Goal: Task Accomplishment & Management: Complete application form

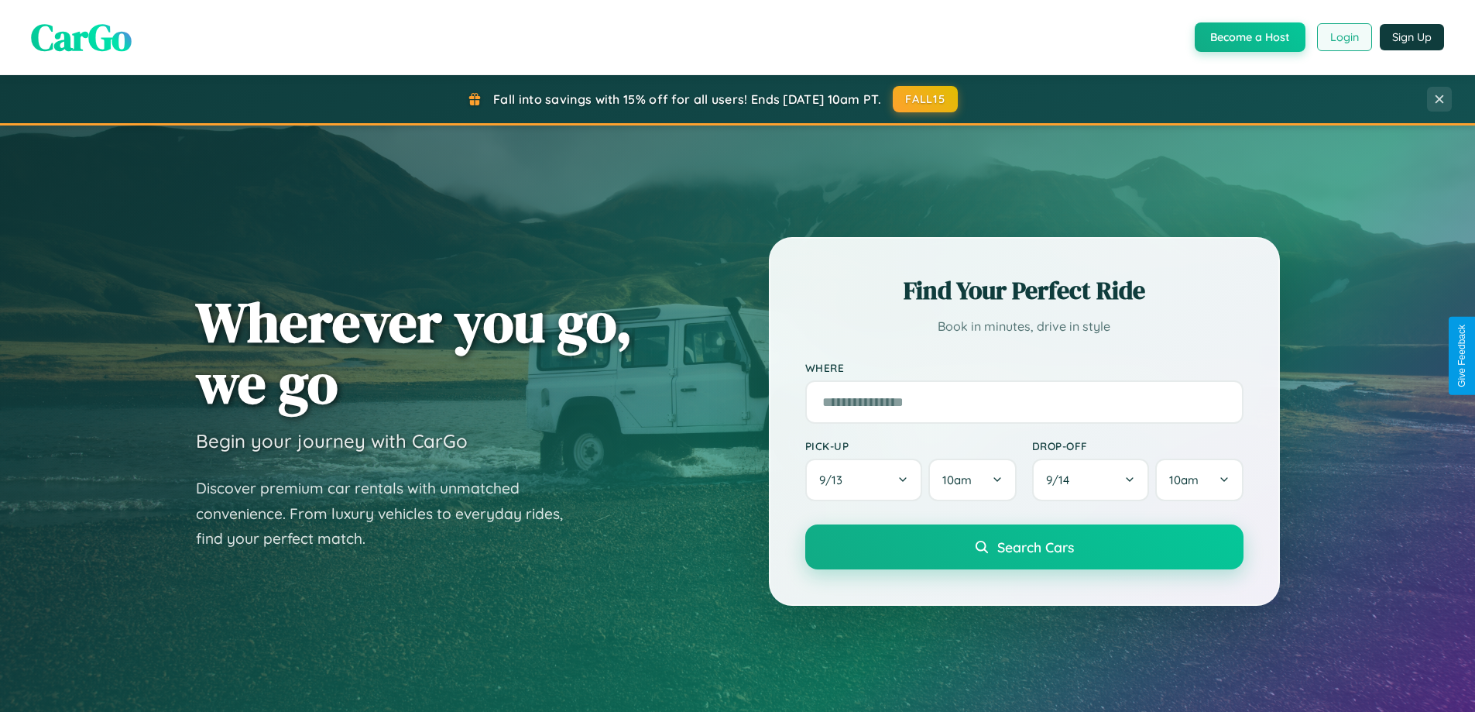
click at [1343, 37] on button "Login" at bounding box center [1344, 37] width 55 height 28
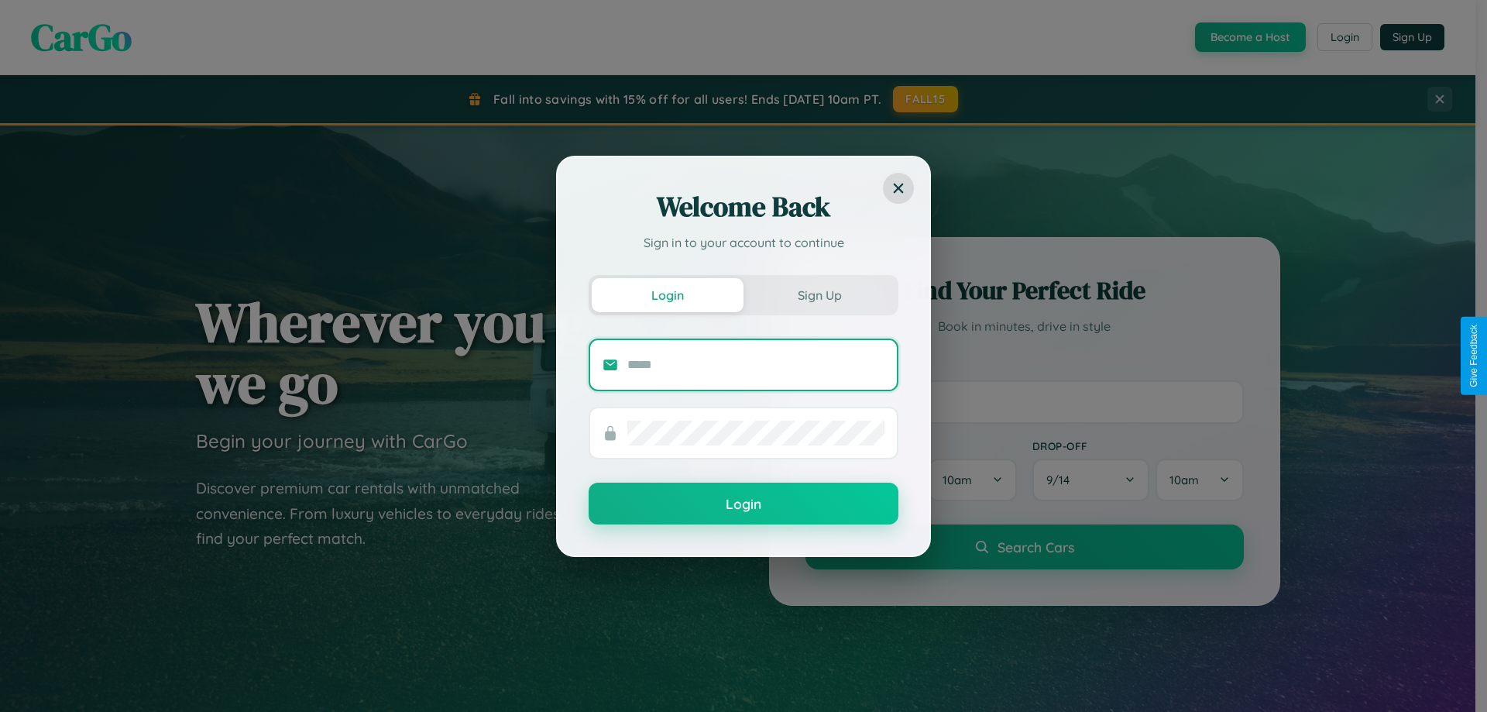
click at [756, 364] on input "text" at bounding box center [755, 364] width 257 height 25
type input "**********"
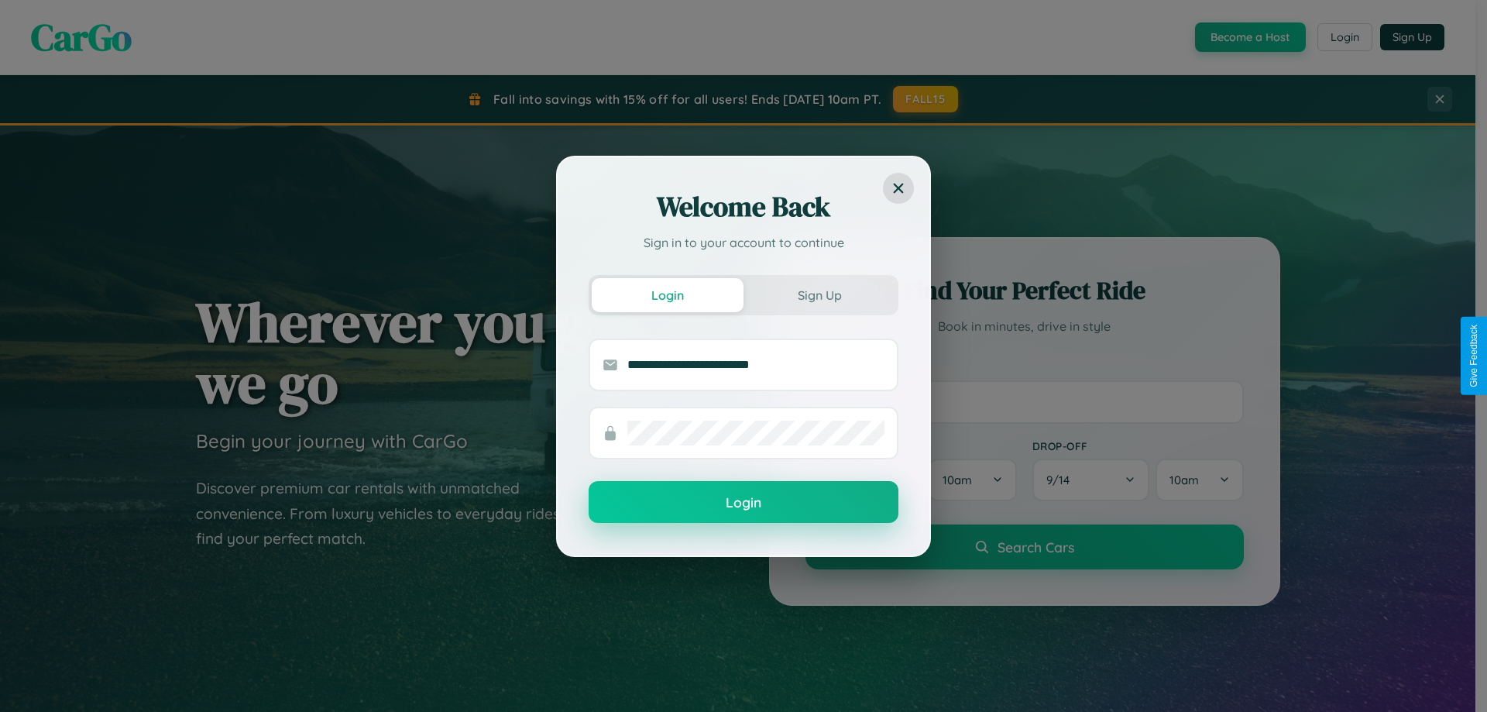
click at [743, 503] on button "Login" at bounding box center [744, 502] width 310 height 42
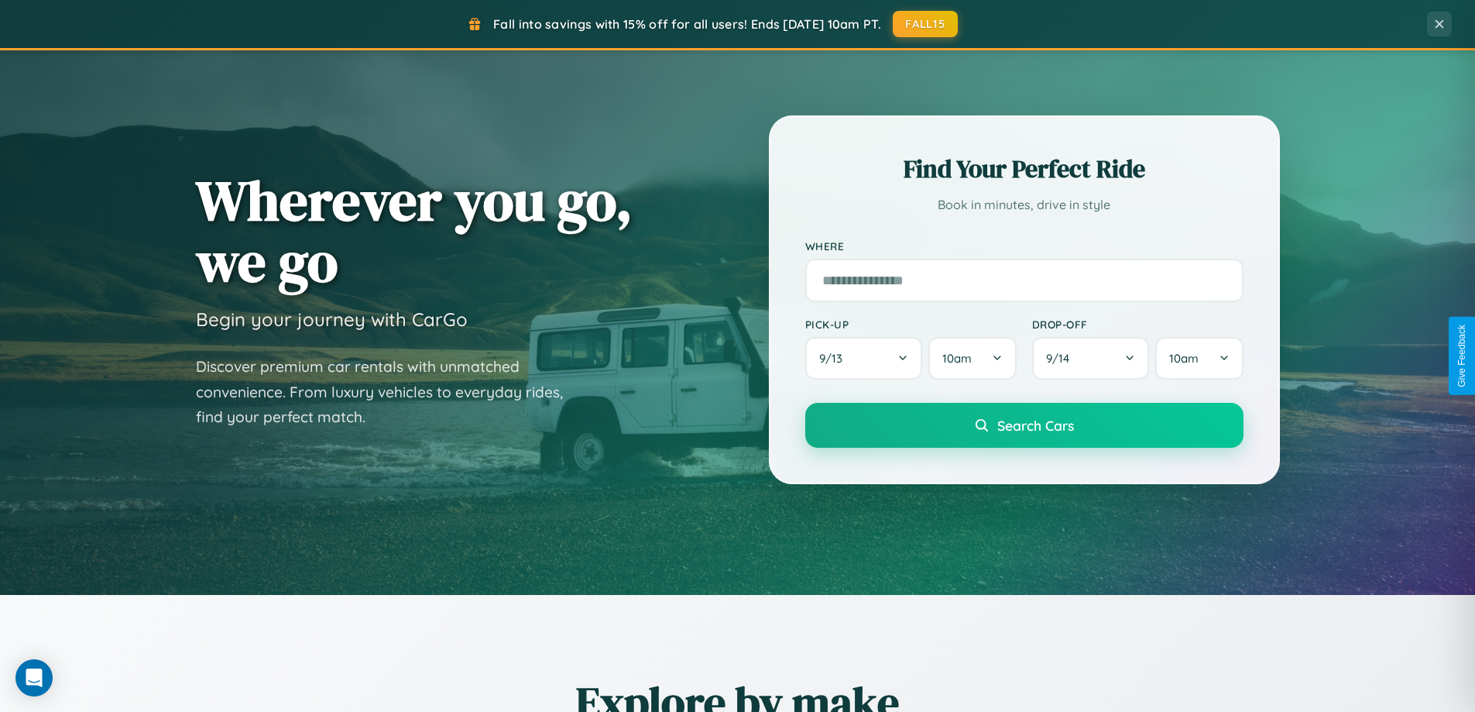
scroll to position [2980, 0]
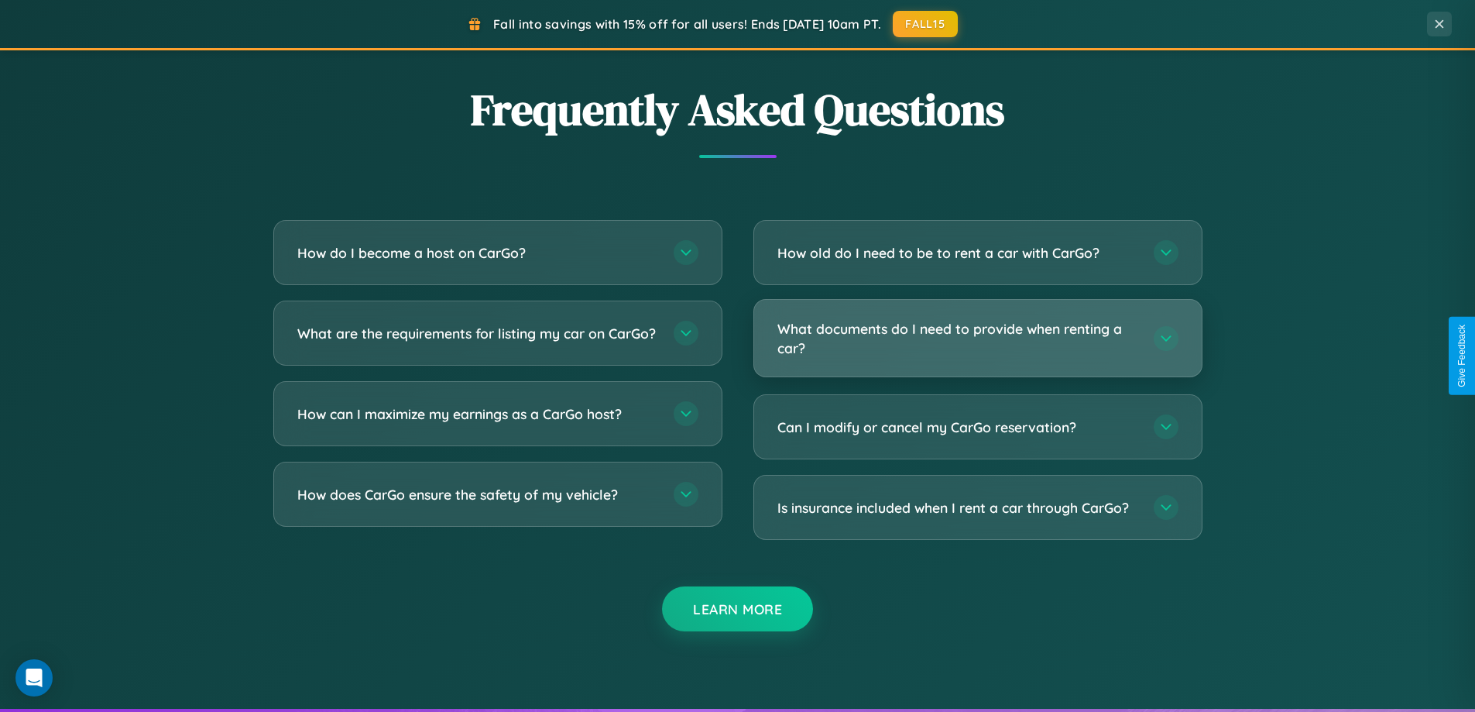
click at [977, 338] on h3 "What documents do I need to provide when renting a car?" at bounding box center [957, 338] width 361 height 38
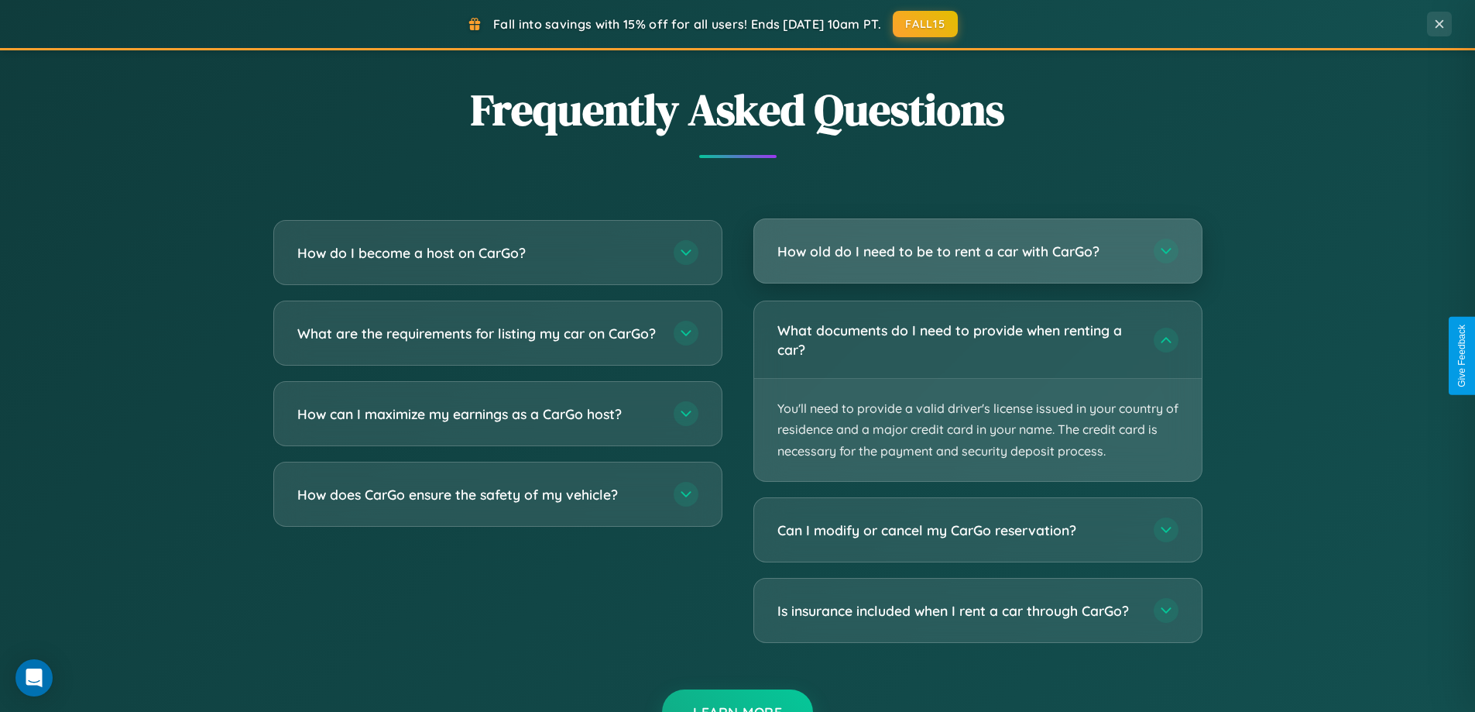
click at [977, 251] on h3 "How old do I need to be to rent a car with CarGo?" at bounding box center [957, 251] width 361 height 19
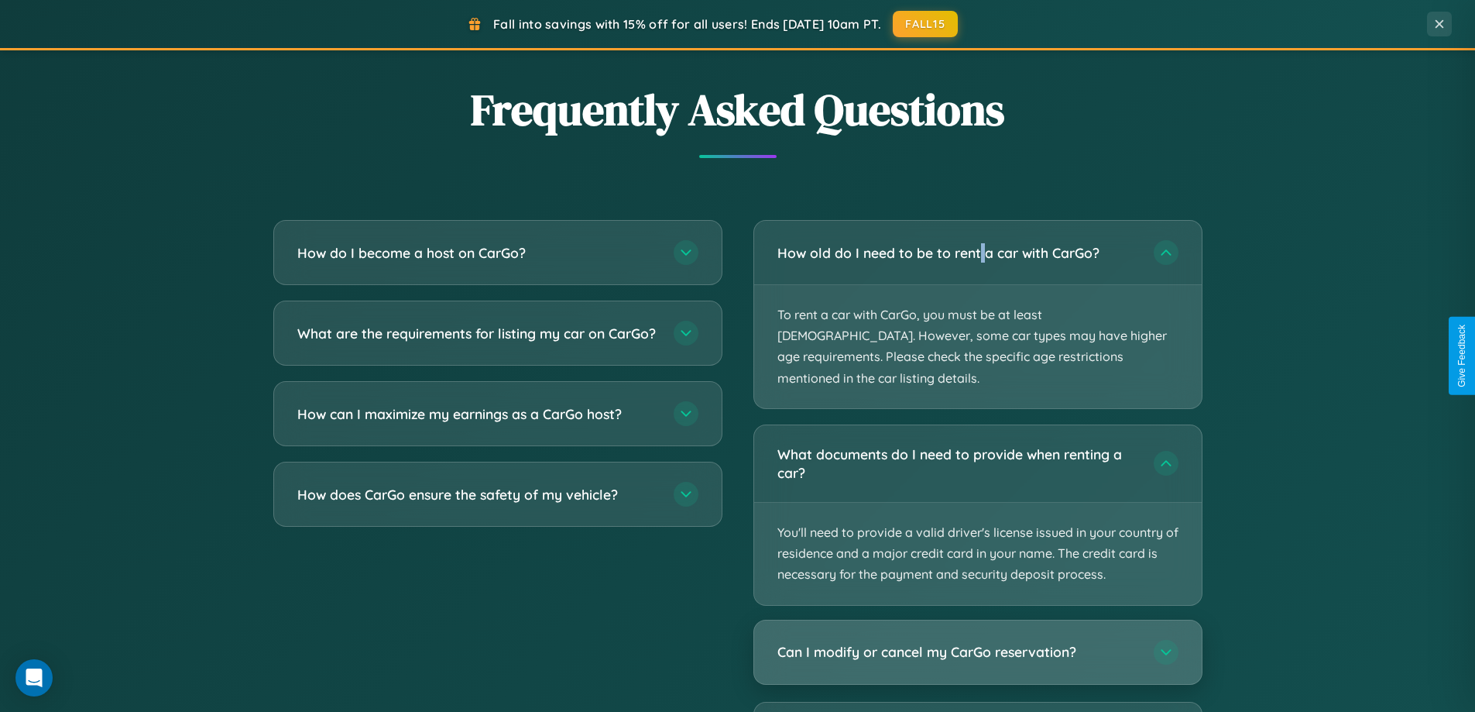
click at [977, 642] on h3 "Can I modify or cancel my CarGo reservation?" at bounding box center [957, 651] width 361 height 19
click at [977, 654] on div "Can I modify or cancel my CarGo reservation?" at bounding box center [978, 651] width 448 height 63
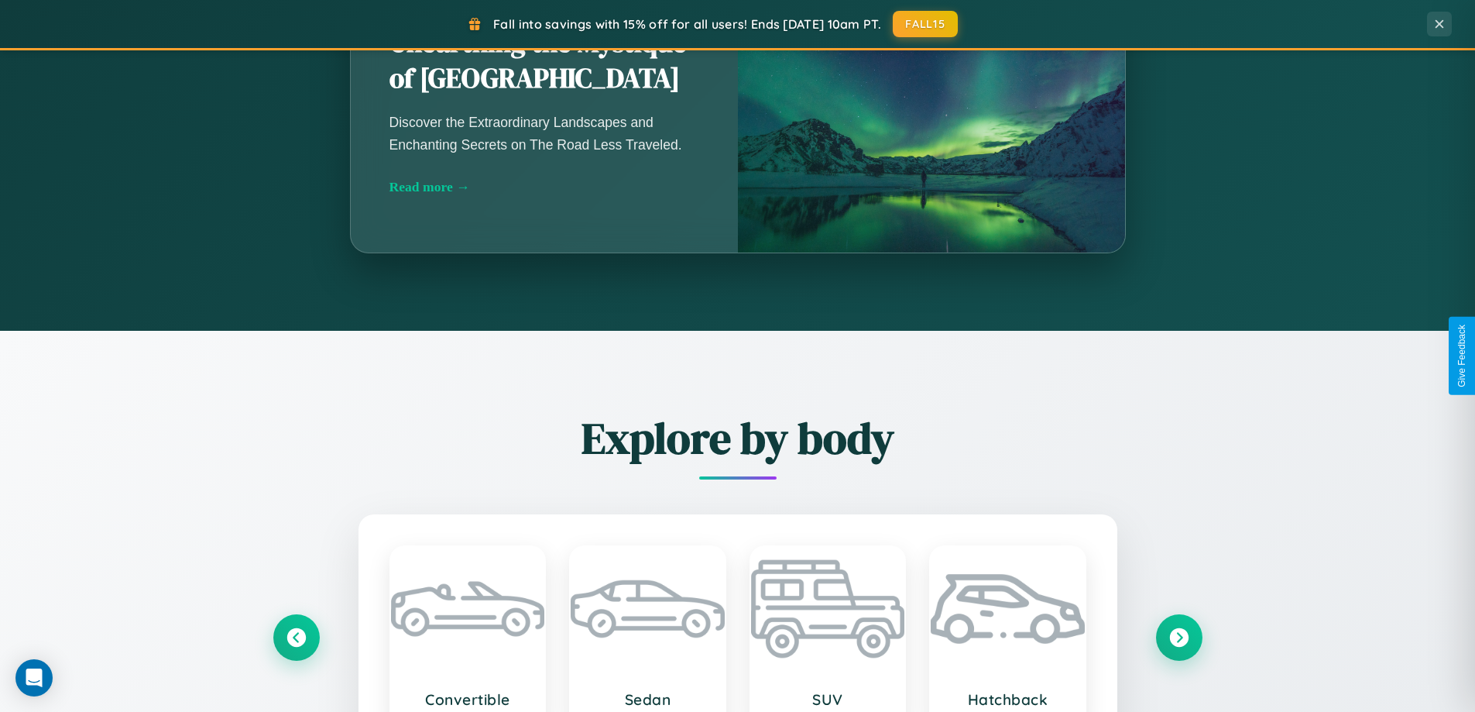
scroll to position [667, 0]
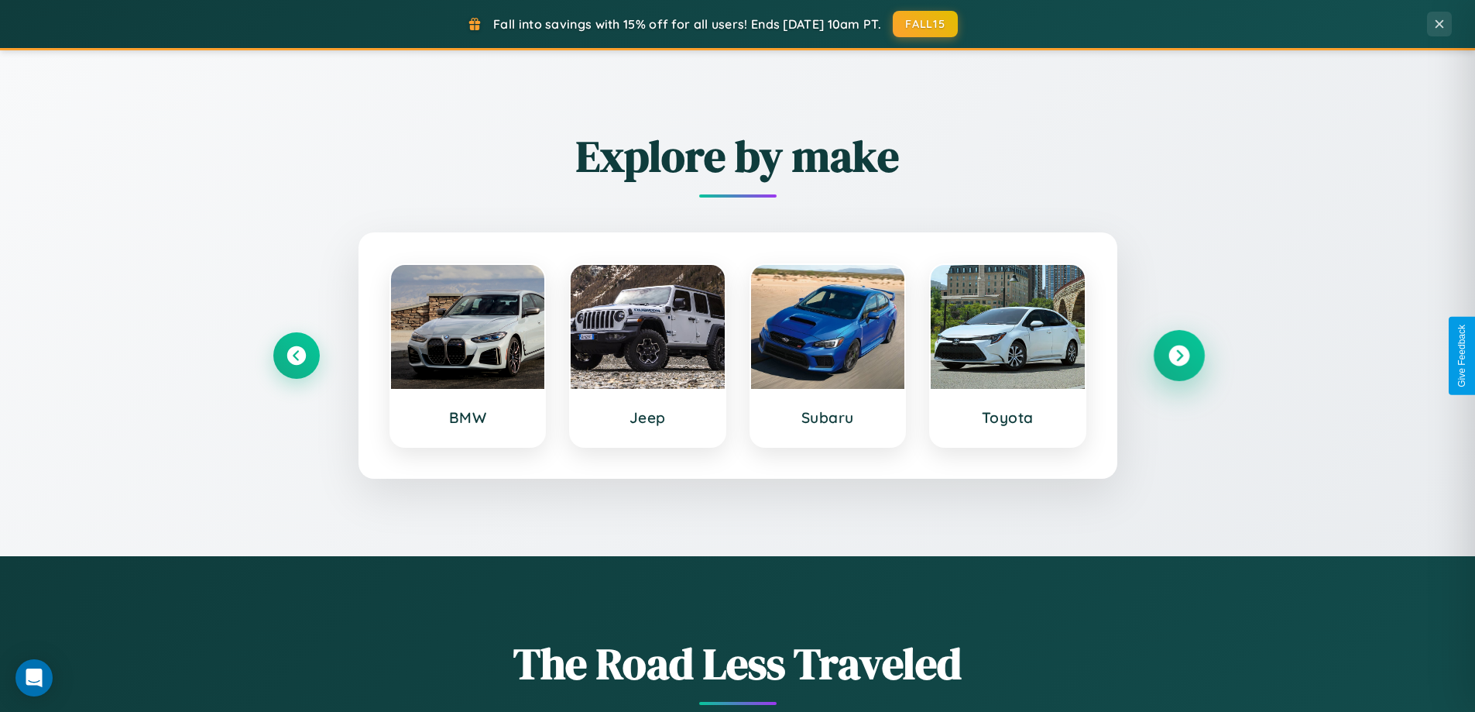
click at [1179, 355] on icon at bounding box center [1178, 355] width 21 height 21
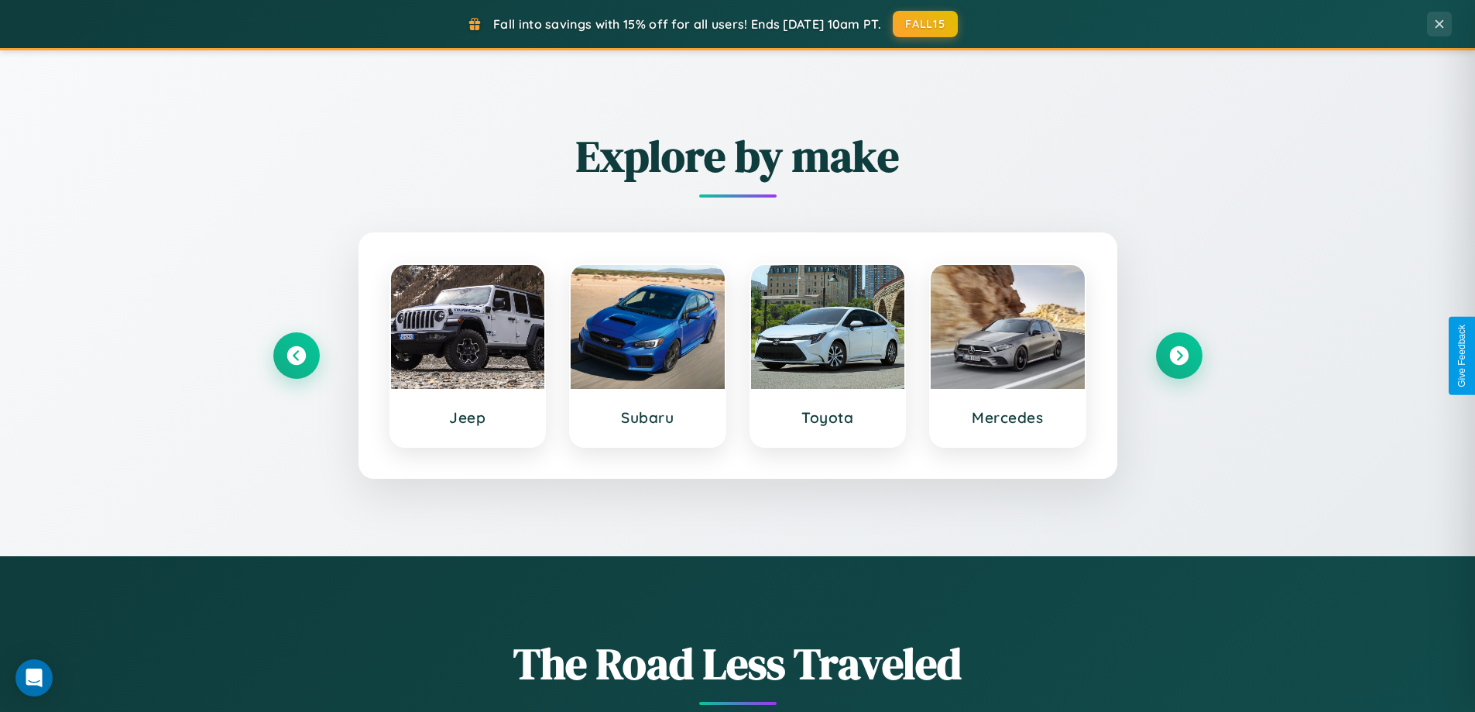
scroll to position [0, 0]
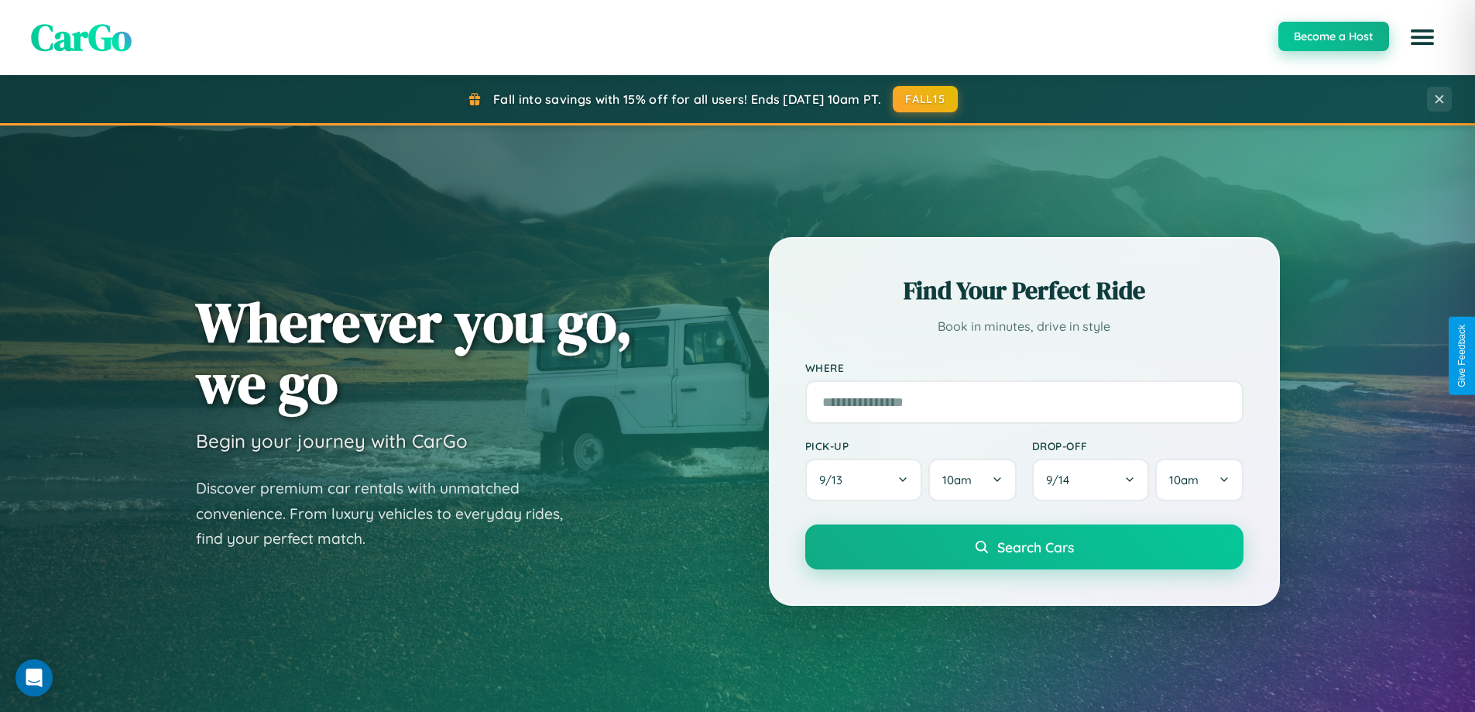
click at [1333, 36] on button "Become a Host" at bounding box center [1333, 36] width 111 height 29
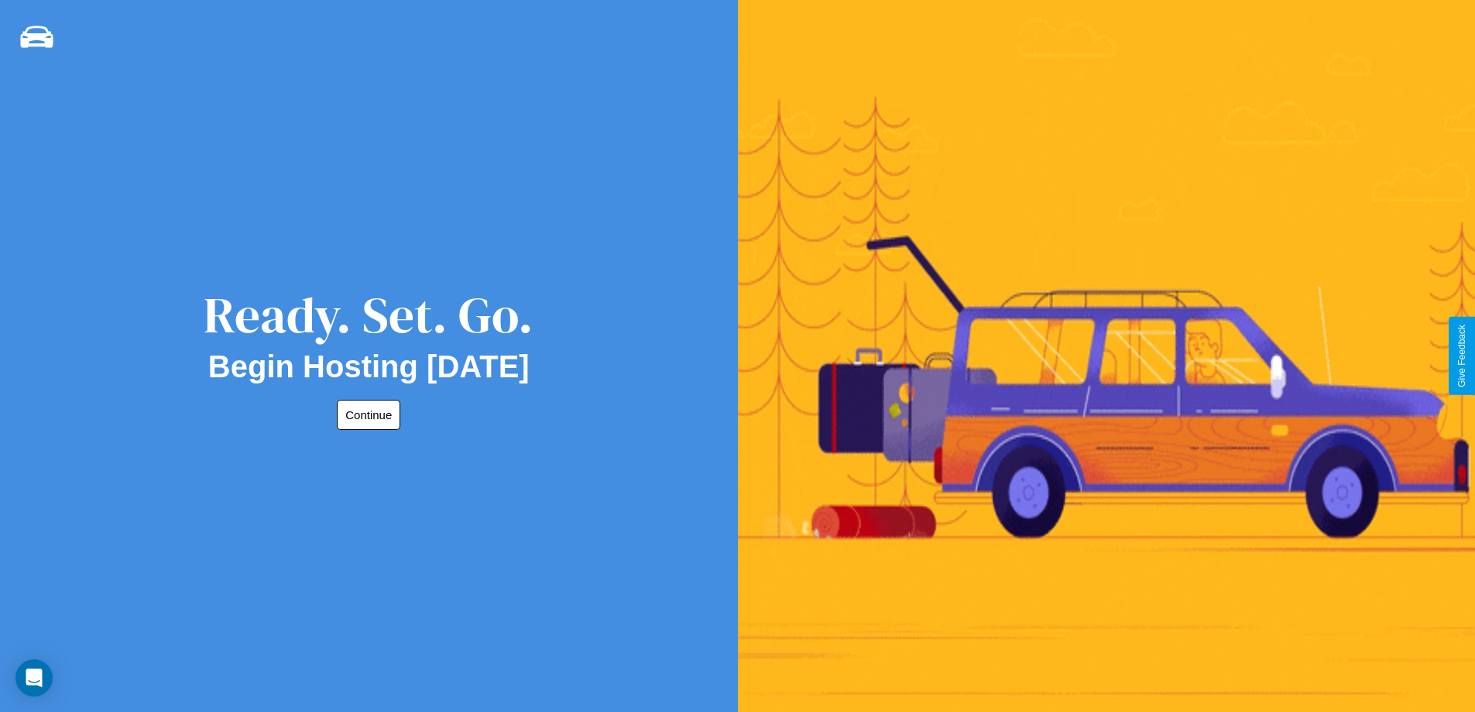
click at [365, 414] on button "Continue" at bounding box center [368, 415] width 63 height 30
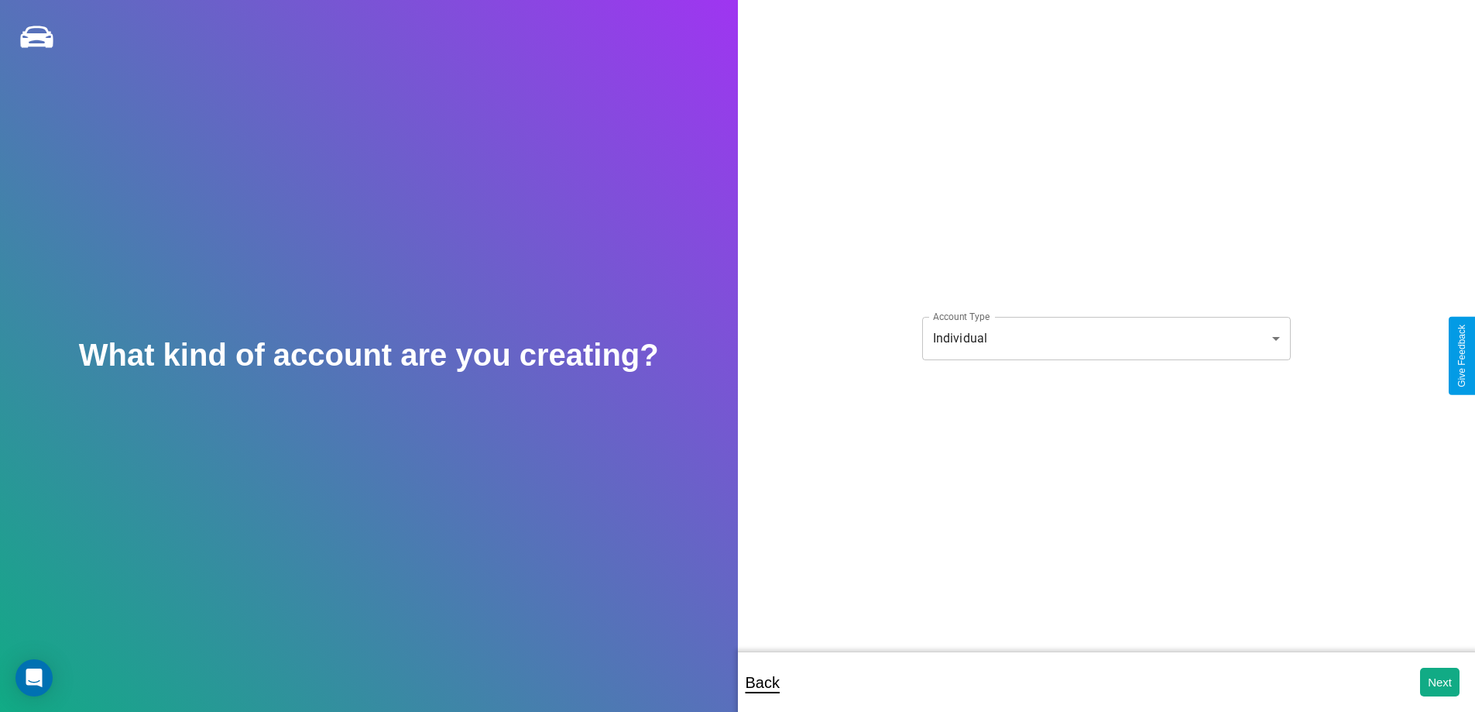
click at [1106, 338] on body "**********" at bounding box center [737, 366] width 1475 height 733
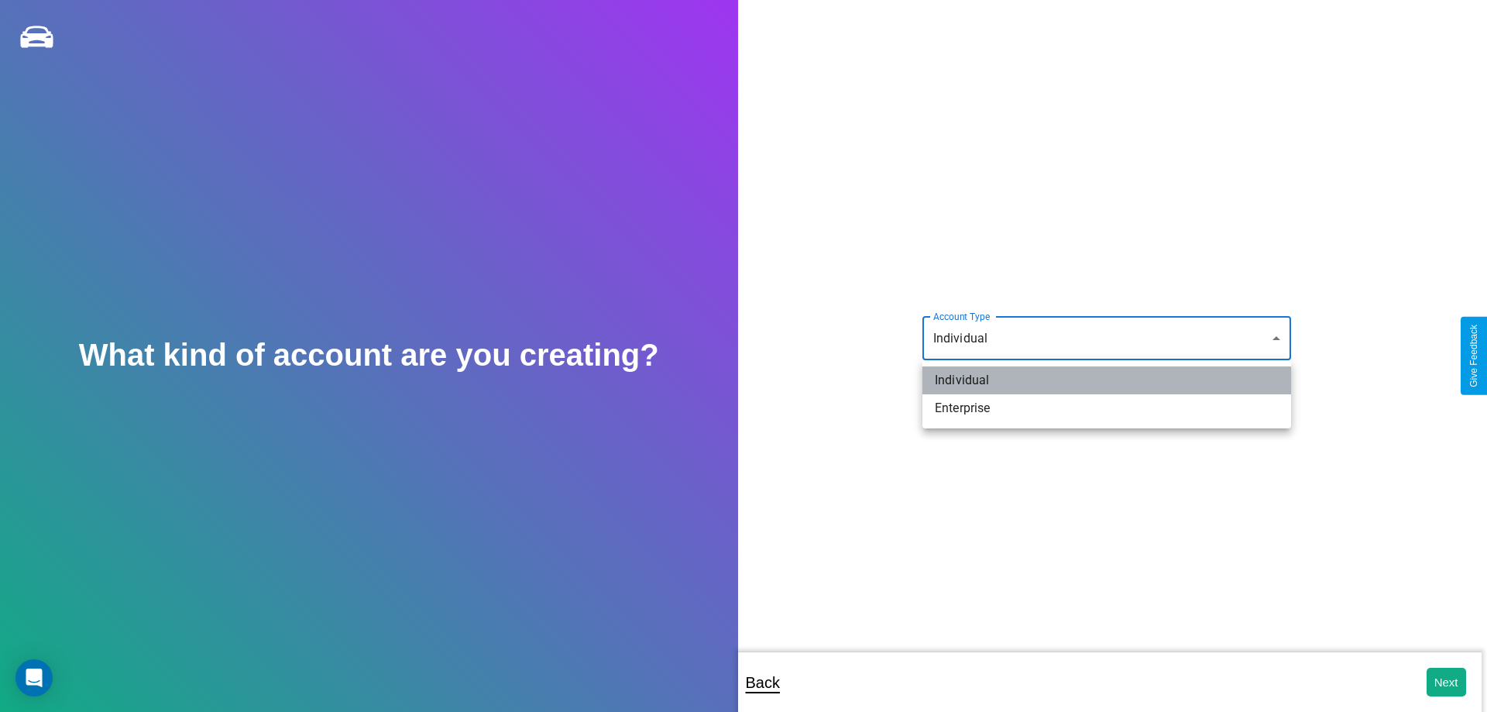
click at [1107, 380] on li "Individual" at bounding box center [1106, 380] width 369 height 28
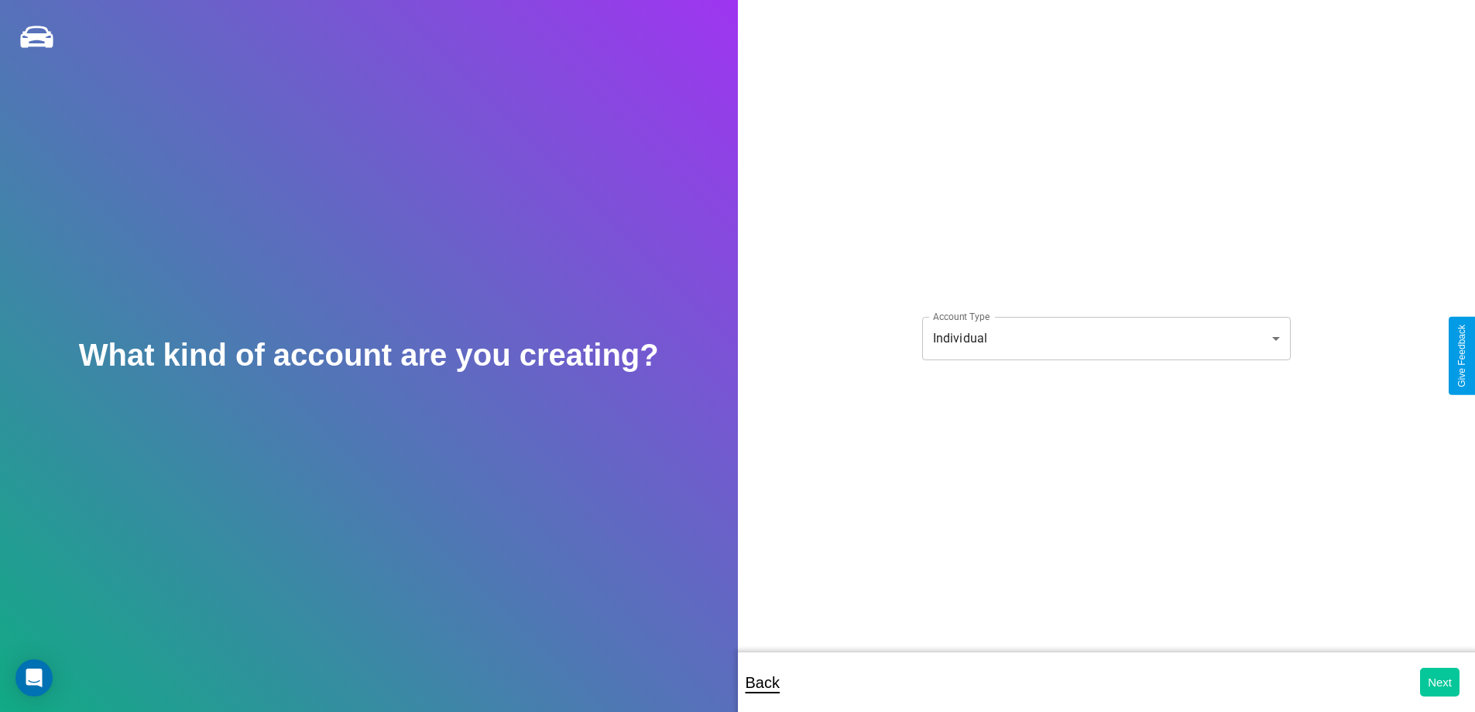
click at [1440, 681] on button "Next" at bounding box center [1439, 681] width 39 height 29
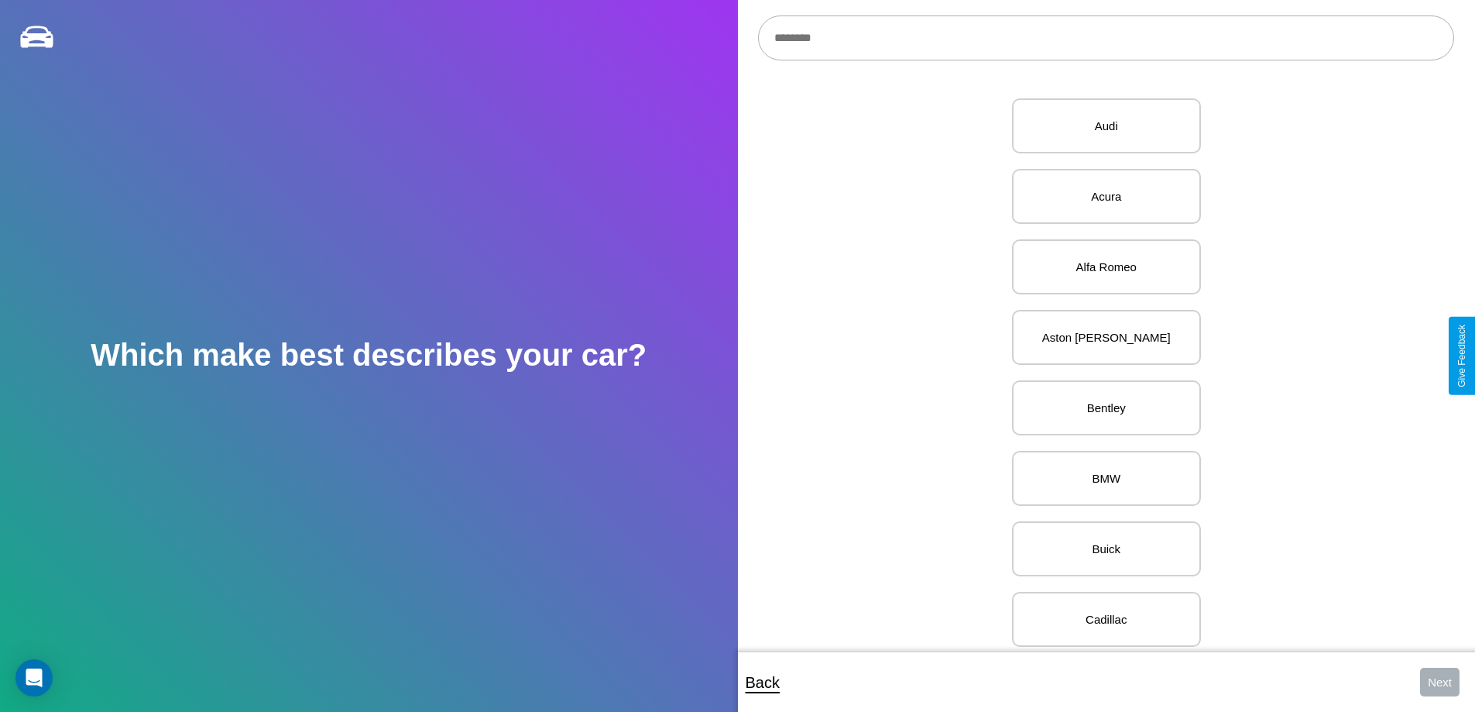
click at [1106, 38] on input "text" at bounding box center [1106, 37] width 696 height 45
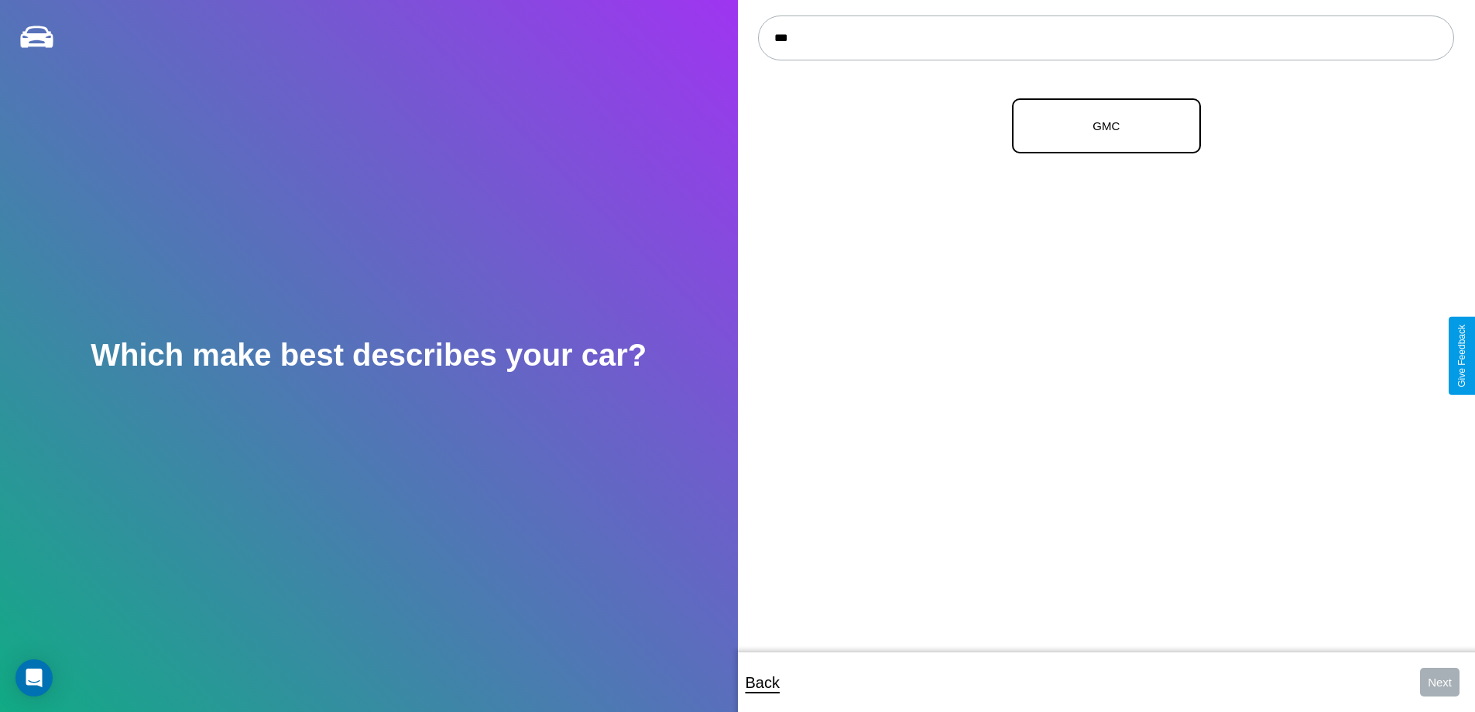
type input "***"
click at [1100, 126] on p "GMC" at bounding box center [1106, 125] width 155 height 21
click at [1440, 681] on button "Next" at bounding box center [1439, 681] width 39 height 29
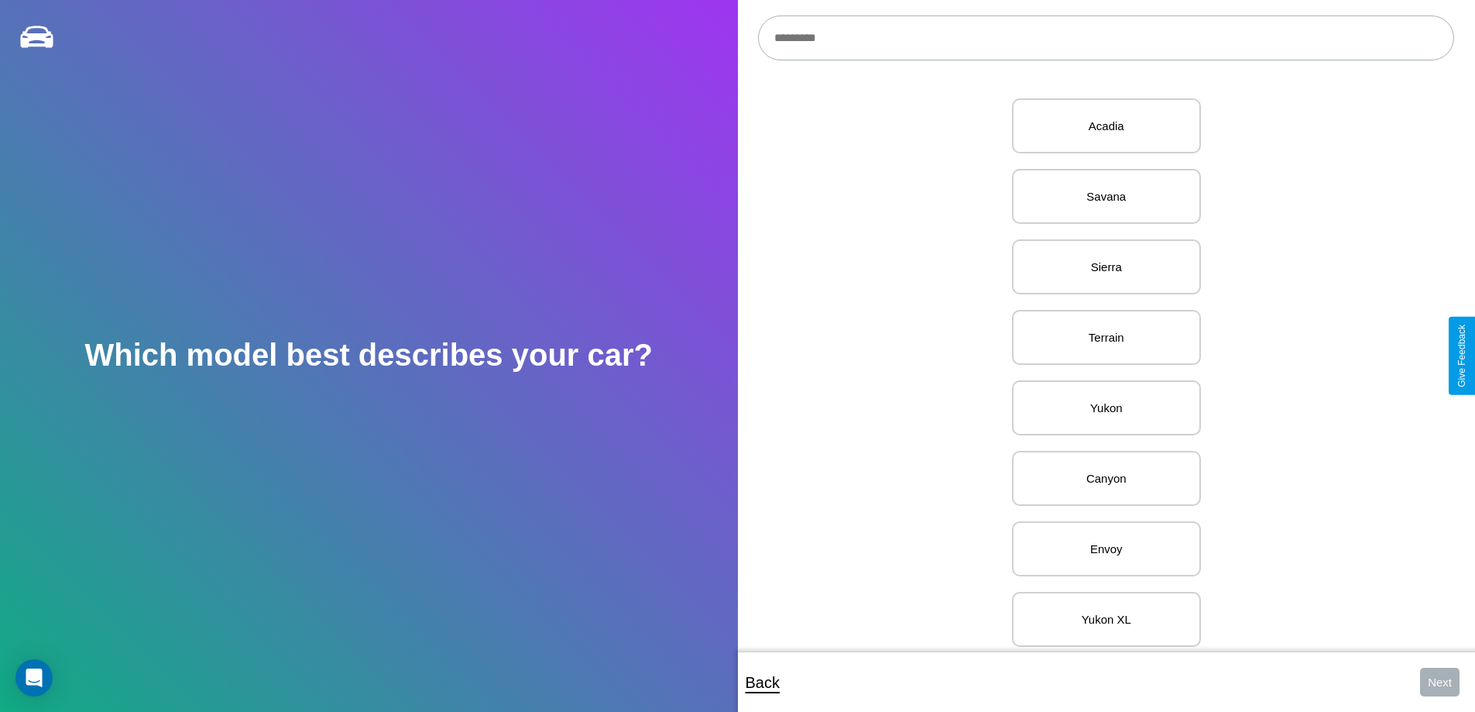
click at [1106, 38] on input "text" at bounding box center [1106, 37] width 696 height 45
type input "**********"
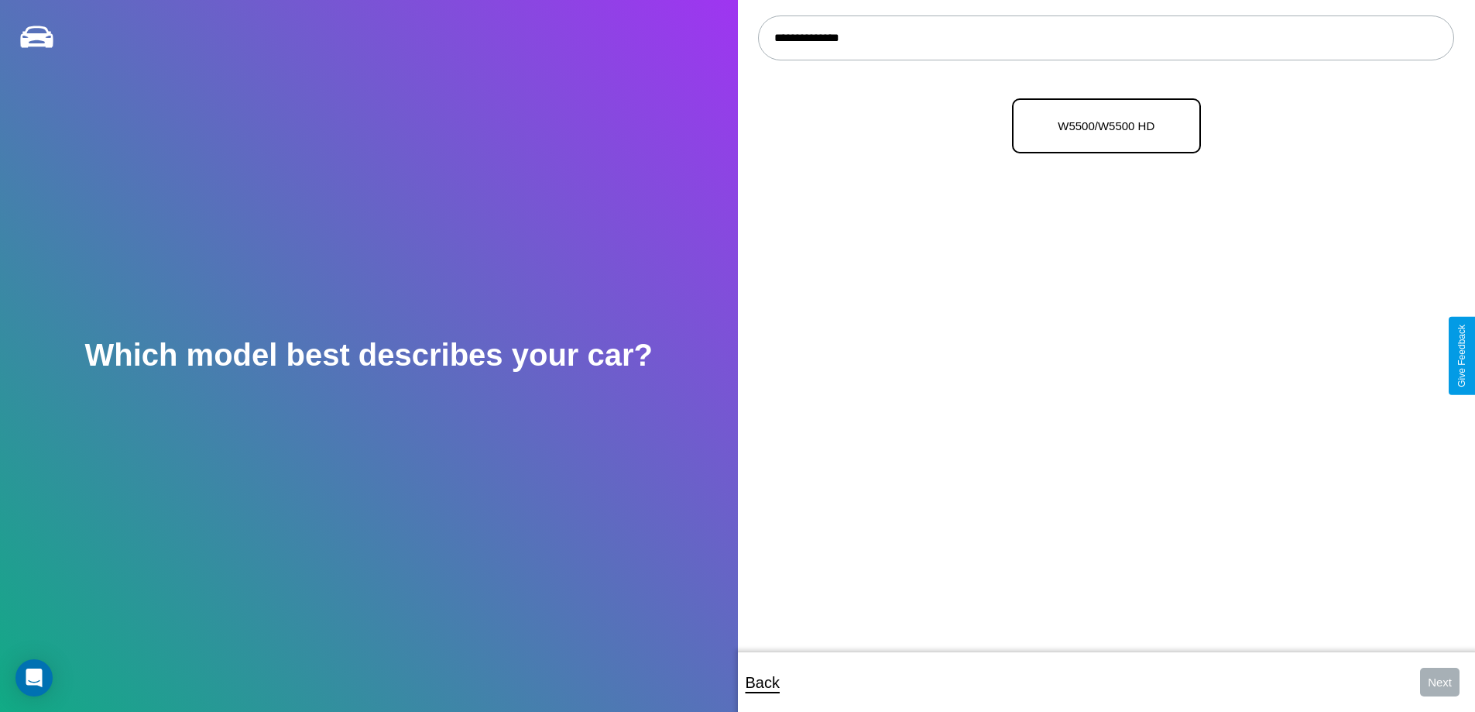
click at [1100, 126] on p "W5500/W5500 HD" at bounding box center [1106, 125] width 155 height 21
click at [1440, 681] on button "Next" at bounding box center [1439, 681] width 39 height 29
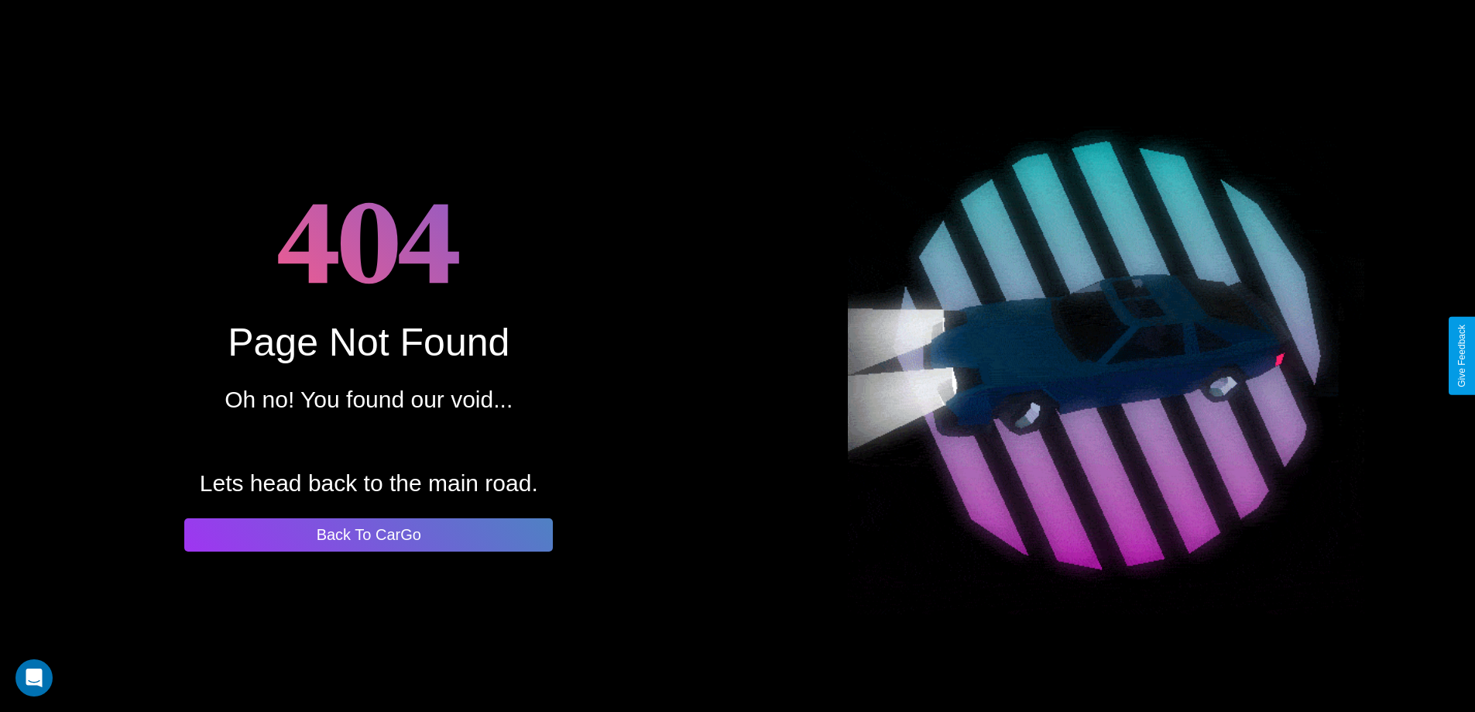
click at [369, 534] on button "Back To CarGo" at bounding box center [368, 534] width 369 height 33
